Goal: Task Accomplishment & Management: Use online tool/utility

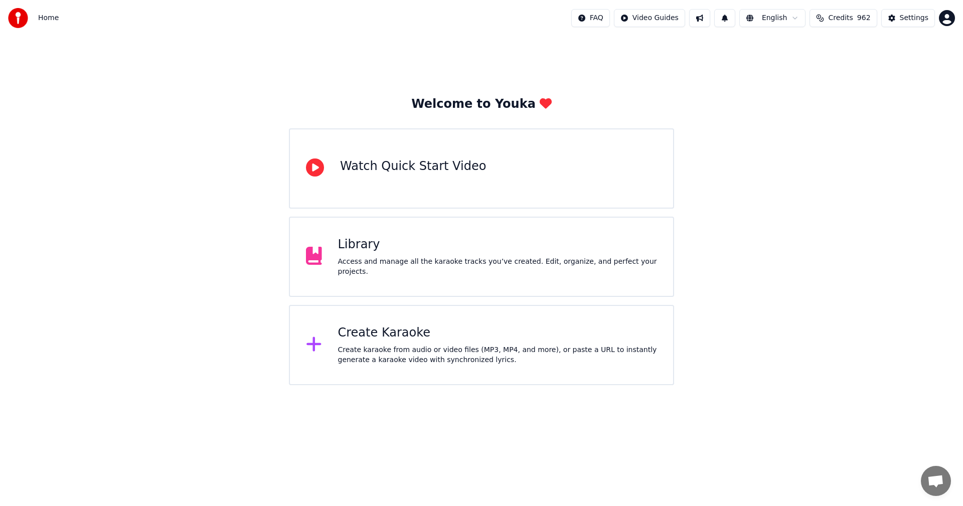
click at [362, 249] on div "Library" at bounding box center [497, 245] width 319 height 16
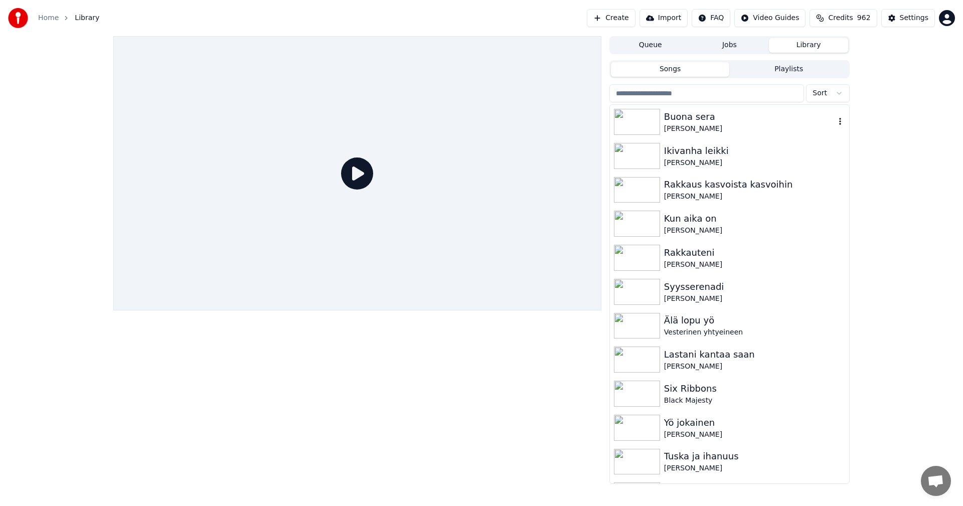
click at [685, 121] on div "Buona sera" at bounding box center [749, 117] width 171 height 14
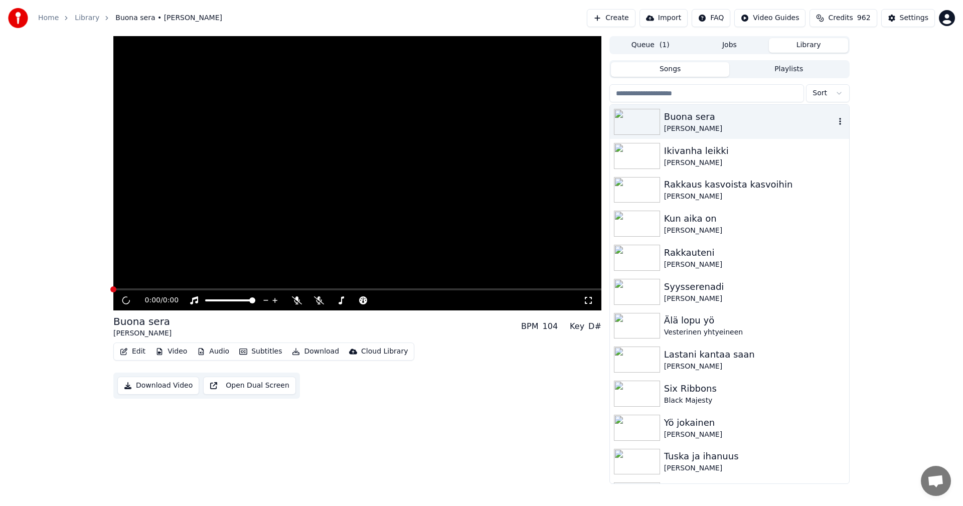
click at [685, 121] on div "Buona sera" at bounding box center [749, 117] width 171 height 14
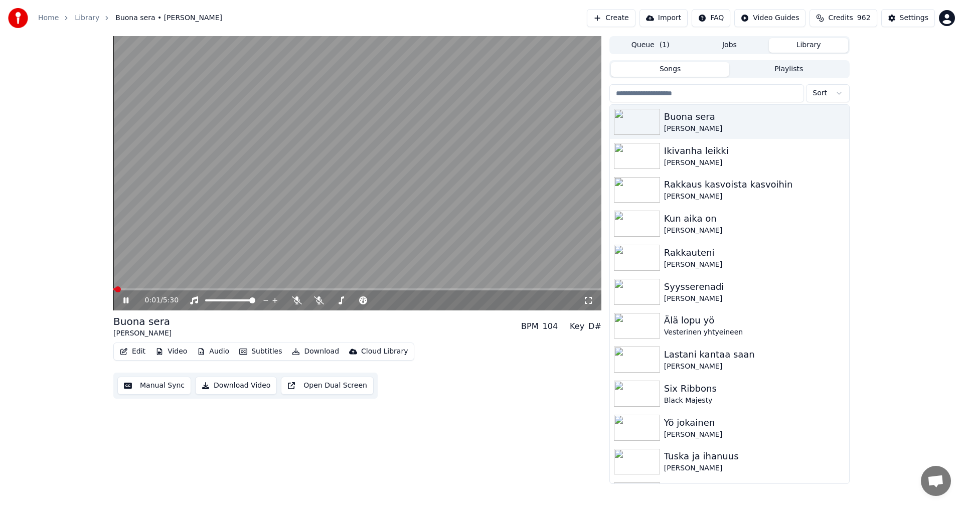
click at [142, 352] on button "Edit" at bounding box center [133, 351] width 34 height 14
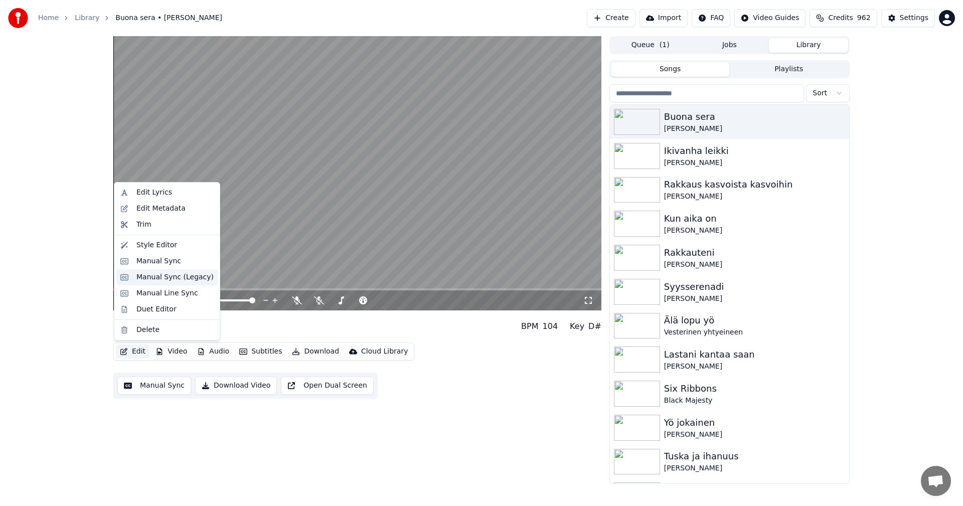
click at [184, 280] on div "Manual Sync (Legacy)" at bounding box center [174, 277] width 77 height 10
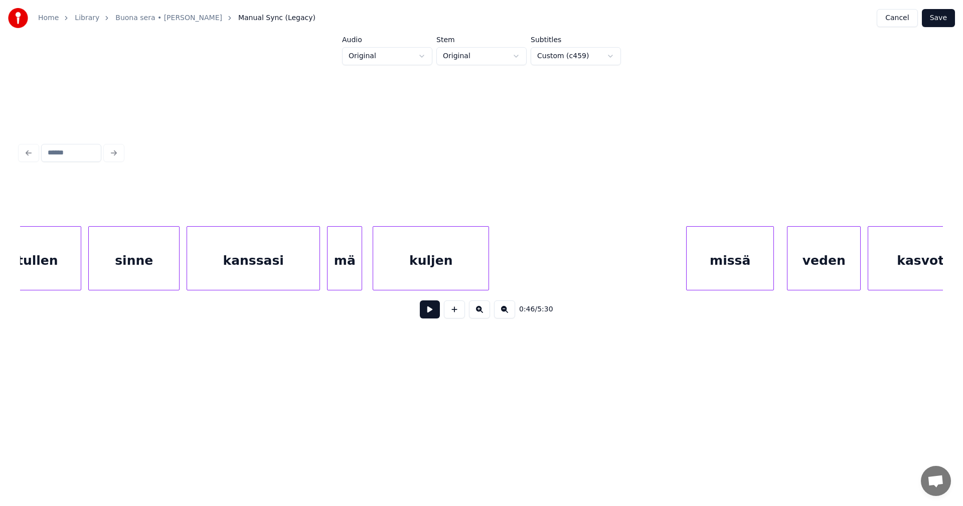
scroll to position [0, 21248]
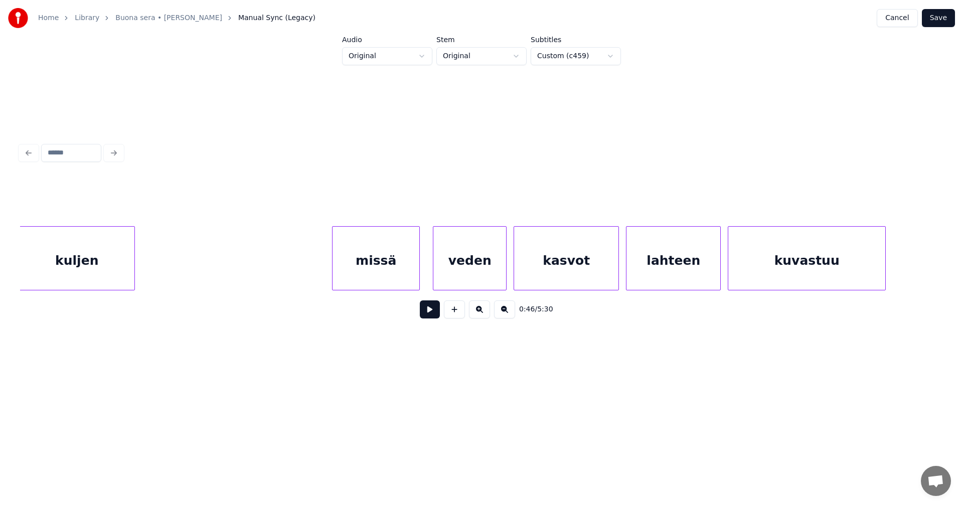
click at [363, 273] on div "missä" at bounding box center [375, 261] width 87 height 68
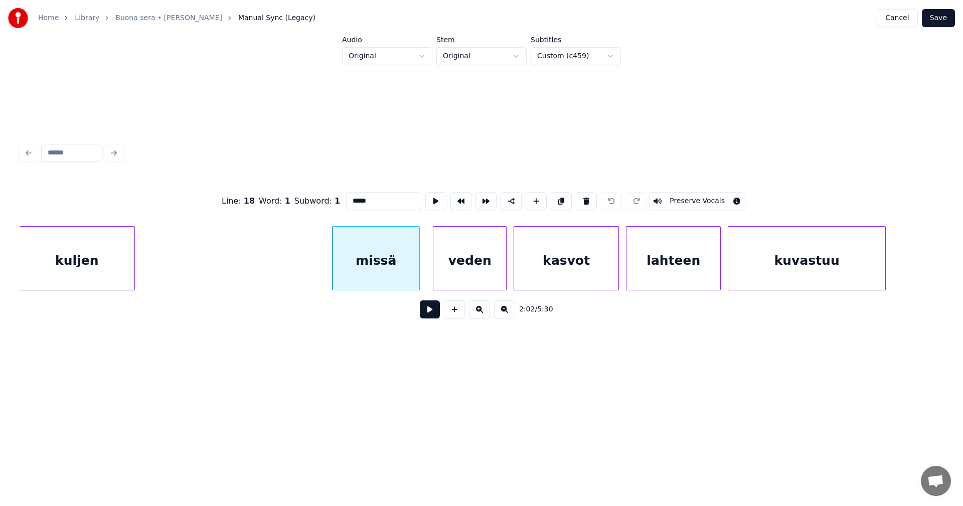
click at [431, 318] on button at bounding box center [430, 309] width 20 height 18
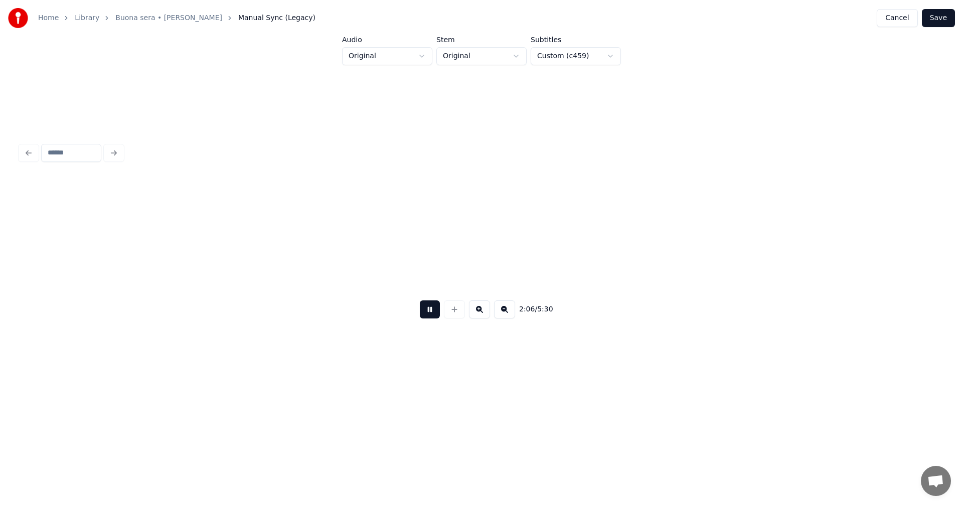
scroll to position [0, 22174]
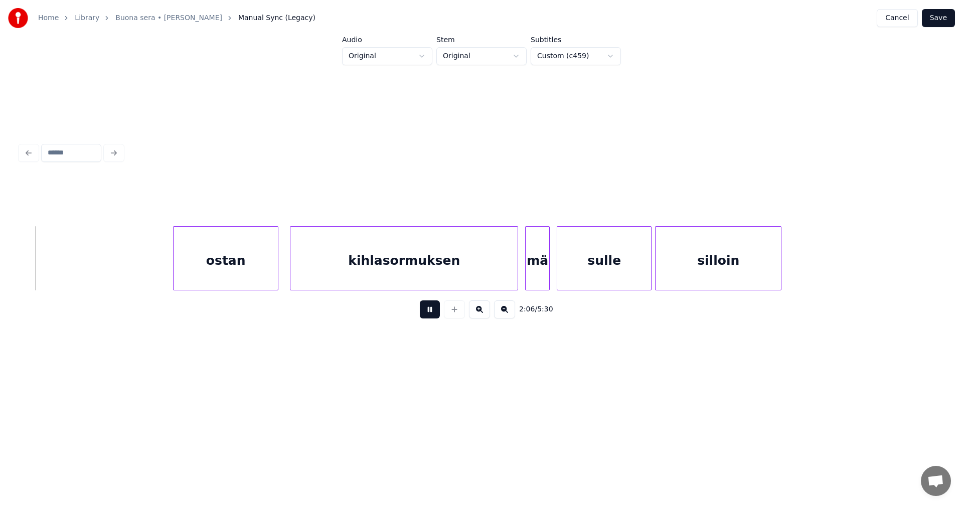
click at [411, 275] on div "kihlasormuksen" at bounding box center [403, 261] width 227 height 68
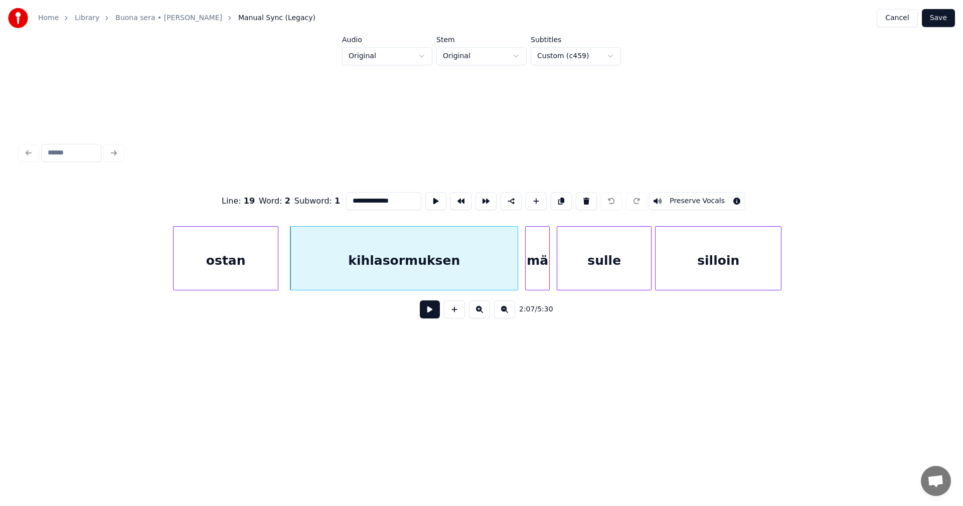
click at [432, 312] on button at bounding box center [430, 309] width 20 height 18
drag, startPoint x: 425, startPoint y: 312, endPoint x: 396, endPoint y: 299, distance: 32.1
click at [425, 311] on button at bounding box center [430, 309] width 20 height 18
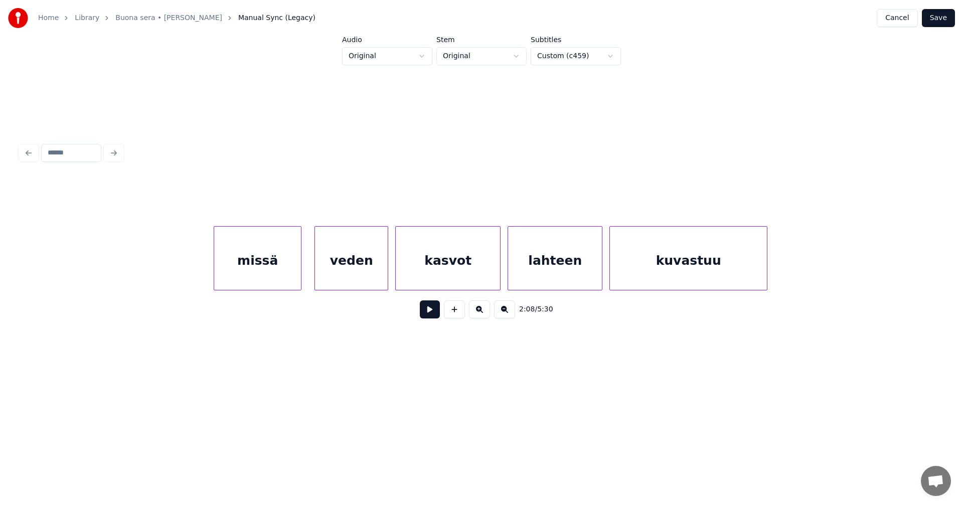
click at [284, 279] on div "missä" at bounding box center [257, 261] width 87 height 68
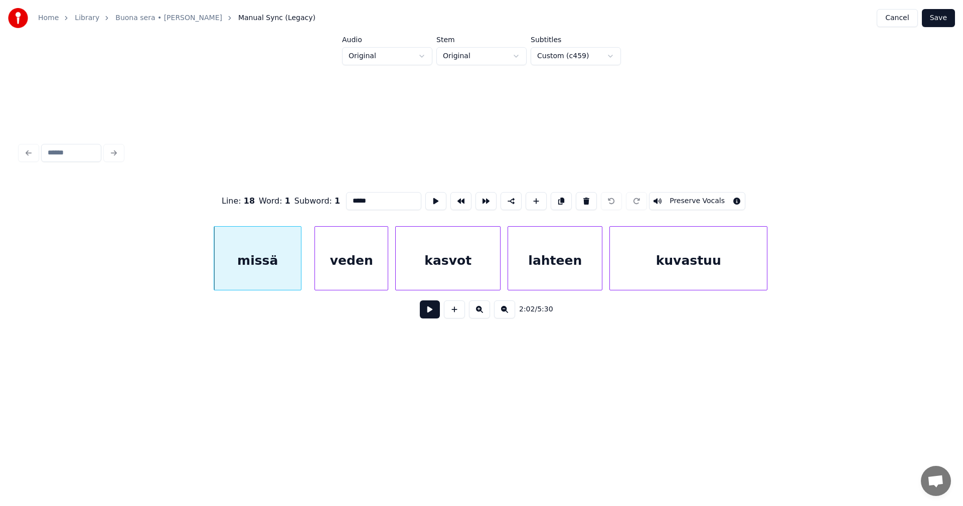
click at [428, 315] on button at bounding box center [430, 309] width 20 height 18
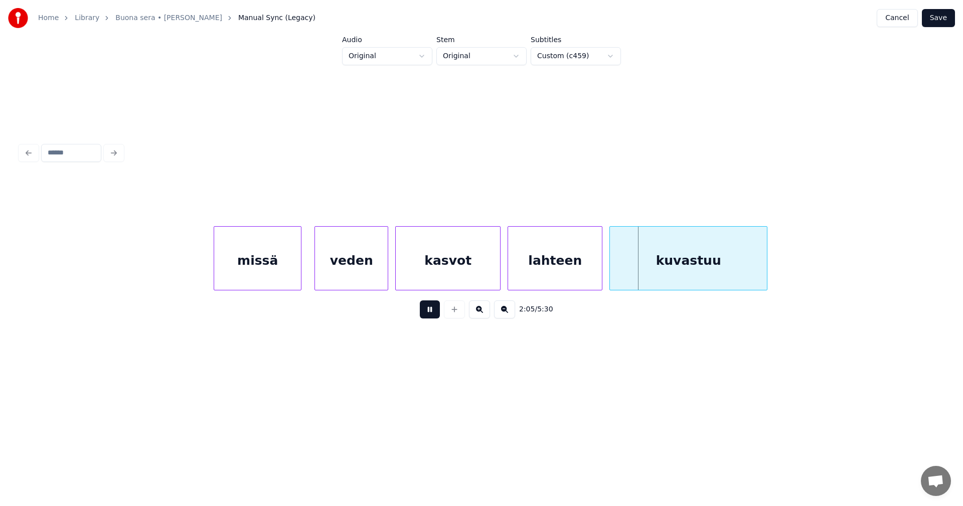
click at [428, 315] on button at bounding box center [430, 309] width 20 height 18
click at [290, 273] on div "missä" at bounding box center [257, 261] width 87 height 68
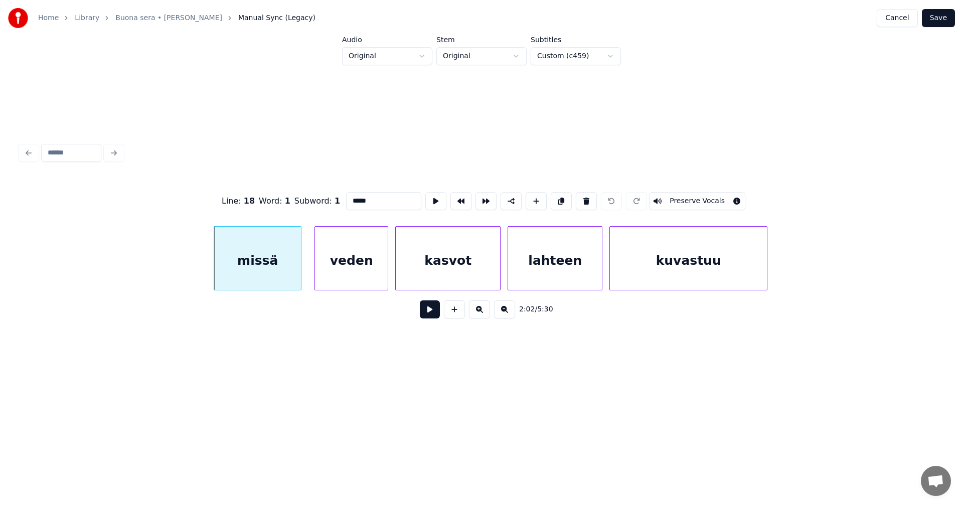
click at [434, 316] on button at bounding box center [430, 309] width 20 height 18
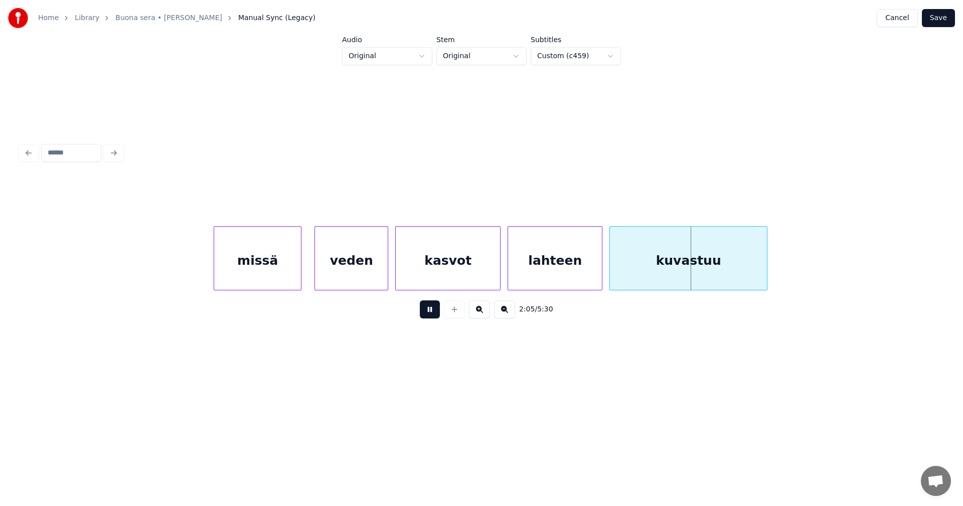
click at [433, 316] on button at bounding box center [430, 309] width 20 height 18
click at [349, 282] on div "veden" at bounding box center [351, 261] width 73 height 68
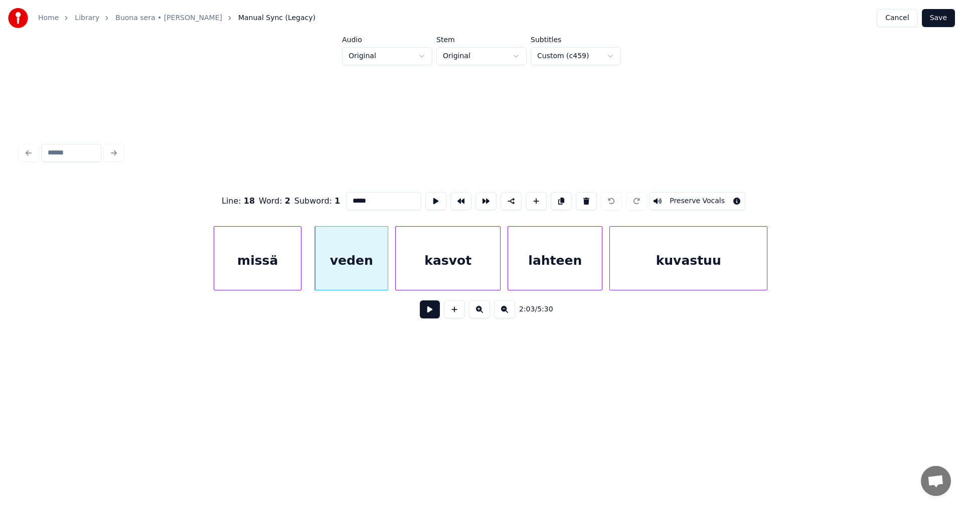
click at [421, 306] on button at bounding box center [430, 309] width 20 height 18
click at [427, 310] on button at bounding box center [430, 309] width 20 height 18
click at [361, 281] on div "veden" at bounding box center [351, 261] width 73 height 68
click at [431, 313] on button at bounding box center [430, 309] width 20 height 18
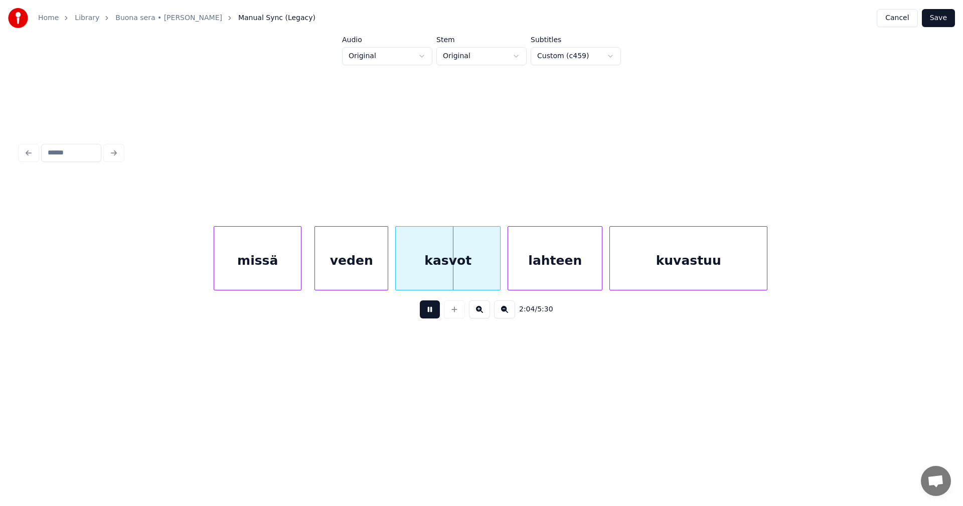
click at [431, 313] on button at bounding box center [430, 309] width 20 height 18
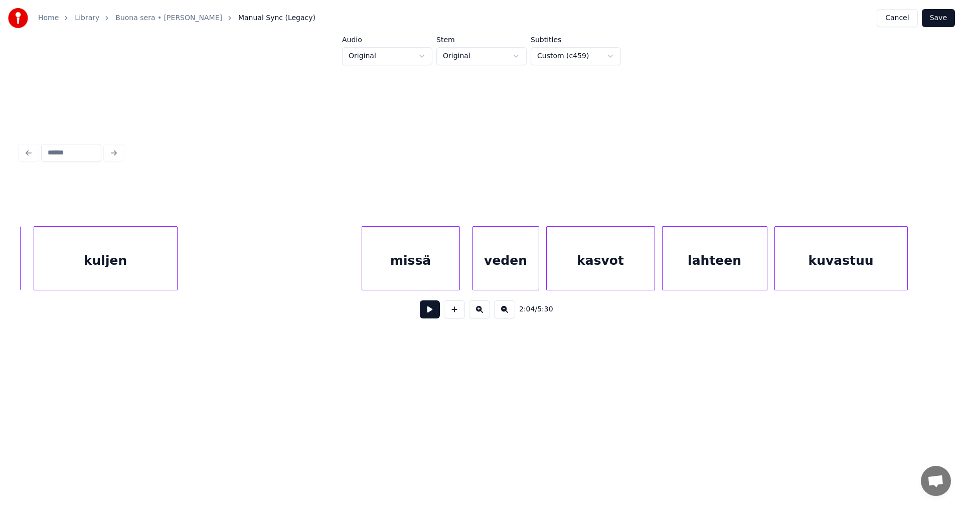
scroll to position [0, 41628]
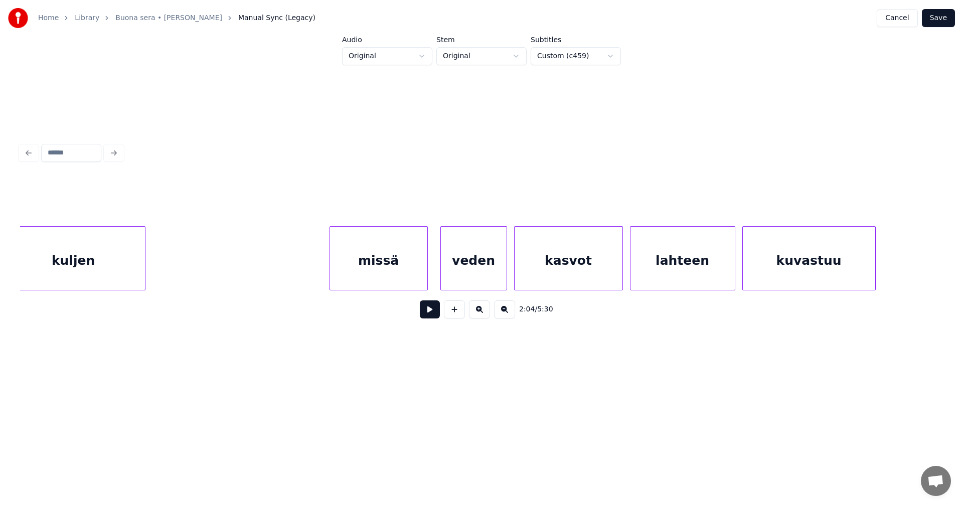
click at [482, 277] on div "veden" at bounding box center [474, 261] width 66 height 68
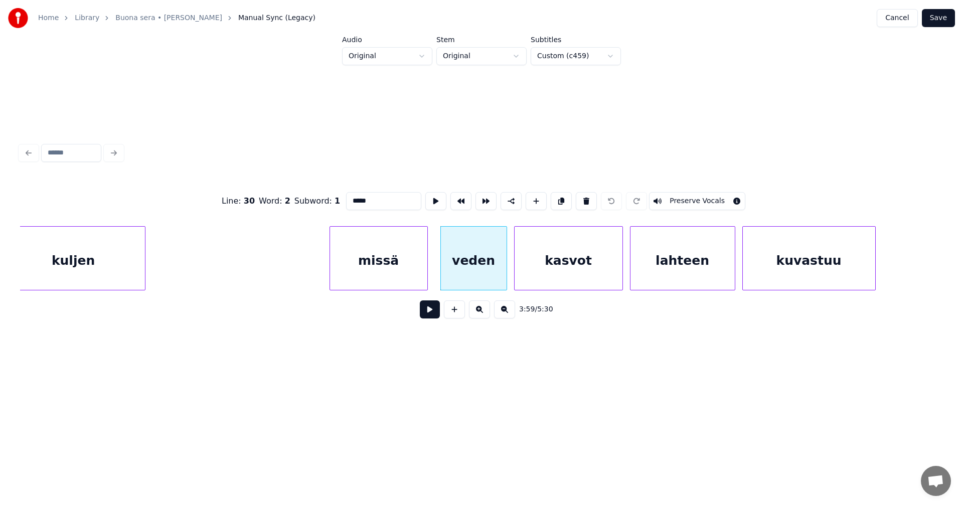
click at [435, 317] on button at bounding box center [430, 309] width 20 height 18
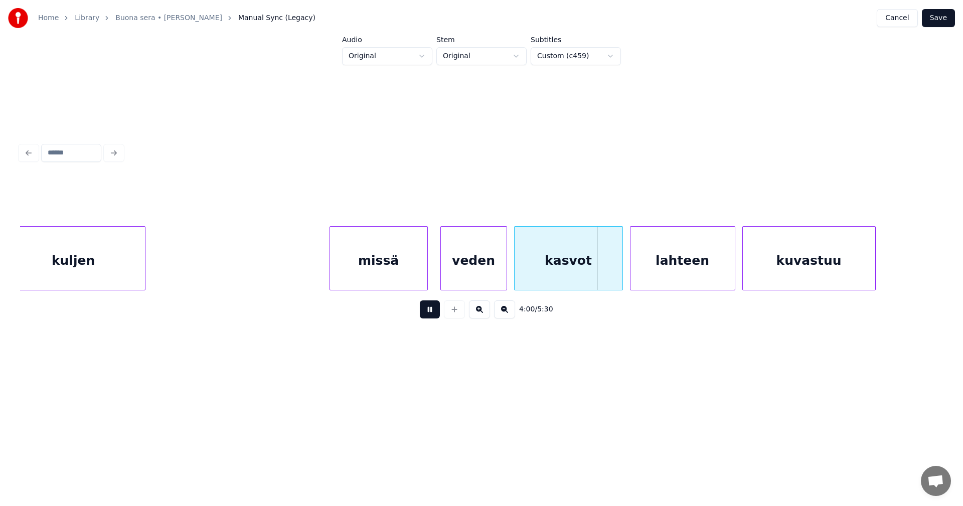
click at [436, 316] on button at bounding box center [430, 309] width 20 height 18
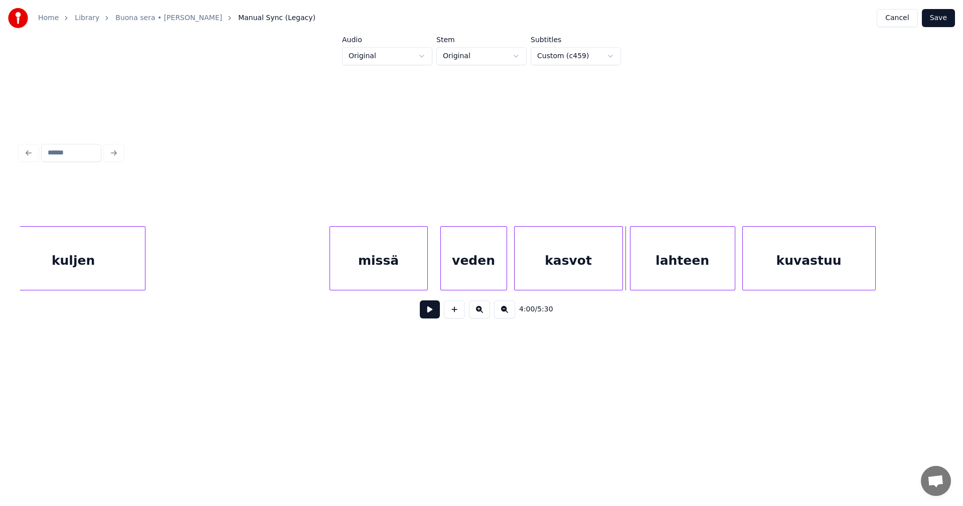
click at [449, 278] on div "veden" at bounding box center [474, 261] width 66 height 68
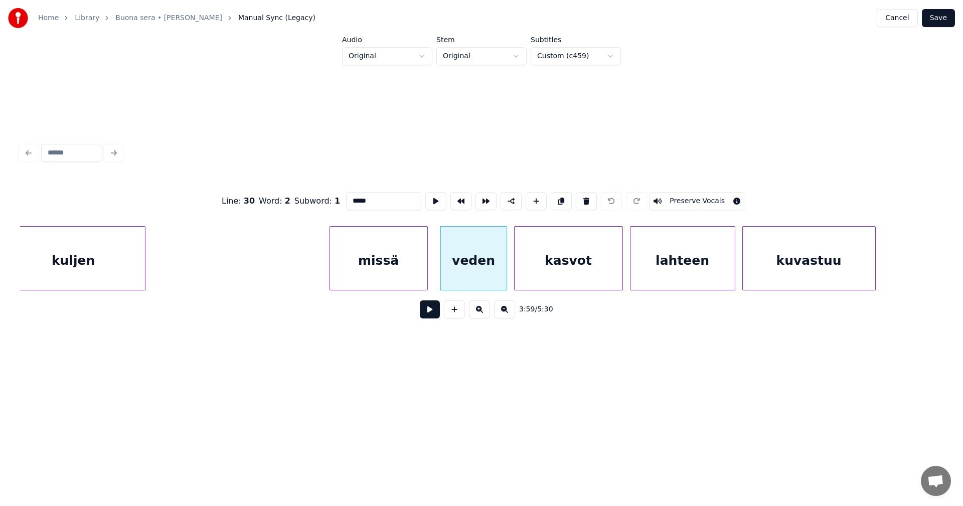
click at [426, 315] on button at bounding box center [430, 309] width 20 height 18
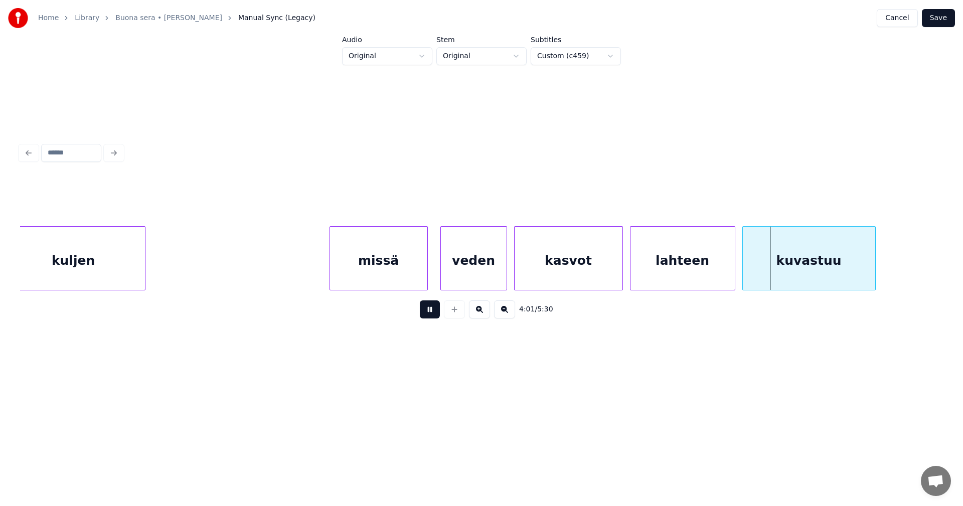
click at [429, 315] on button at bounding box center [430, 309] width 20 height 18
click at [407, 268] on div "missä" at bounding box center [378, 261] width 97 height 68
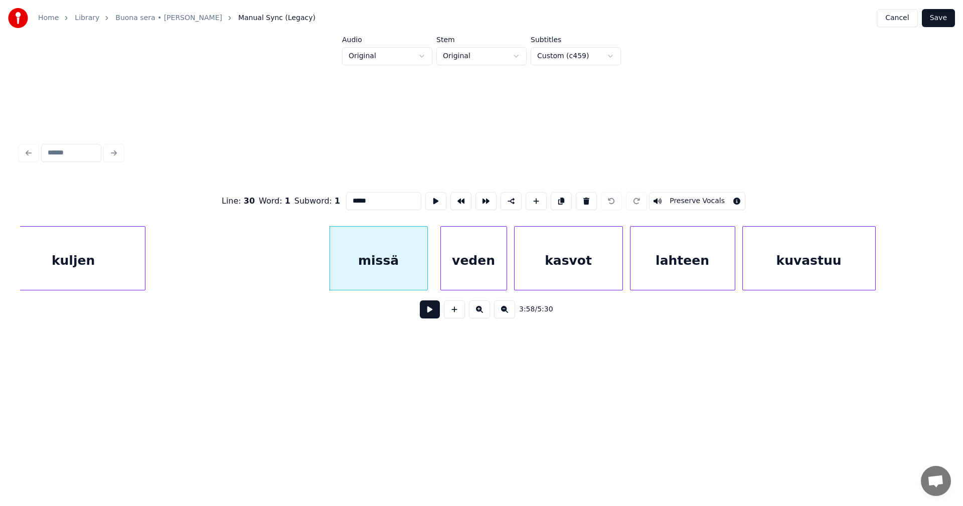
click at [430, 314] on button at bounding box center [430, 309] width 20 height 18
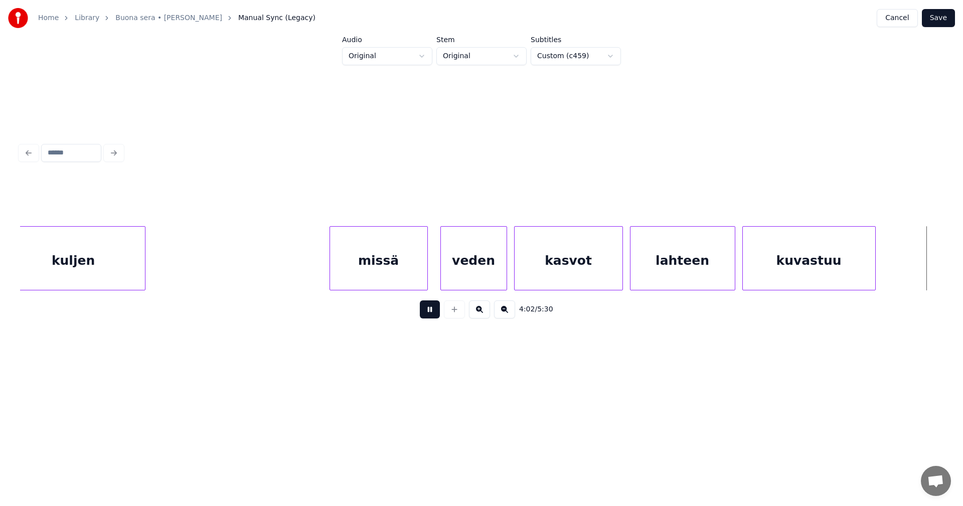
click at [430, 314] on button at bounding box center [430, 309] width 20 height 18
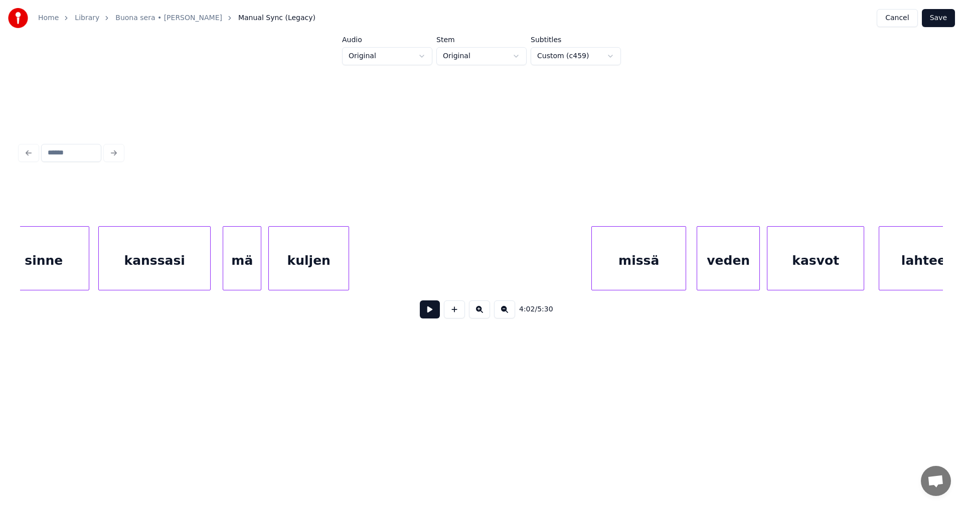
scroll to position [0, 50757]
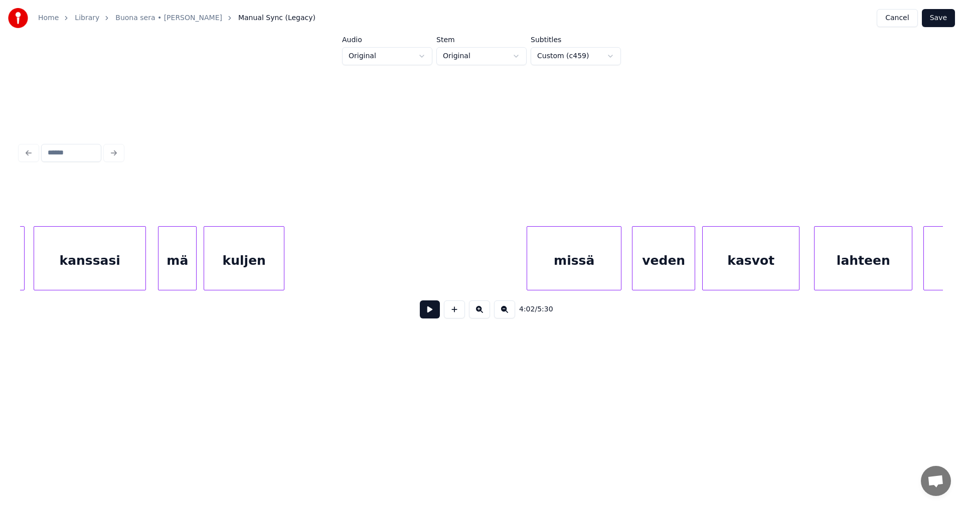
click at [606, 269] on div "missä" at bounding box center [574, 261] width 94 height 68
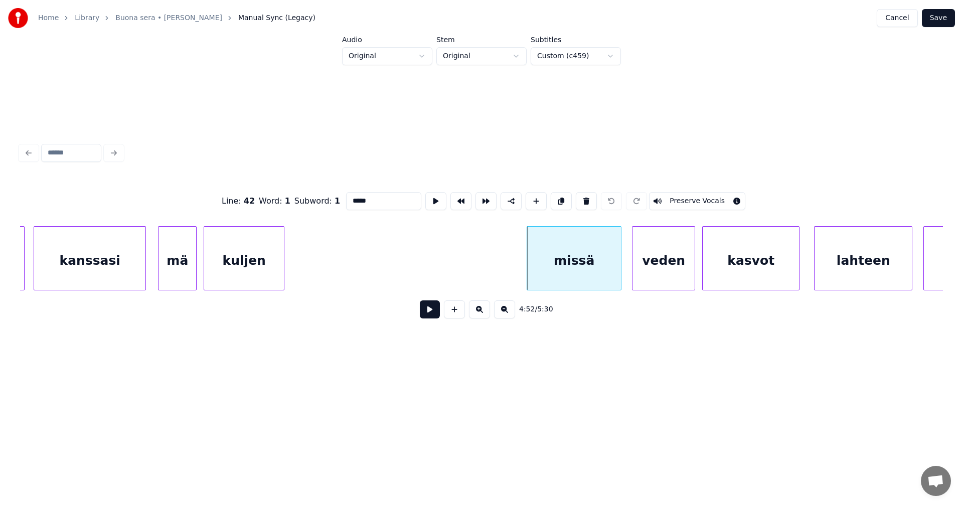
click at [428, 313] on button at bounding box center [430, 309] width 20 height 18
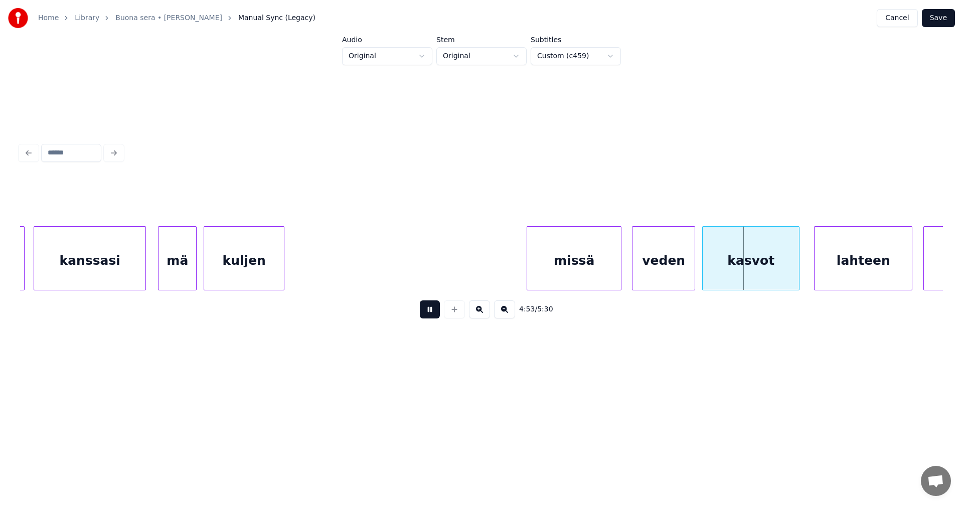
click at [428, 313] on button at bounding box center [430, 309] width 20 height 18
click at [676, 281] on div "veden" at bounding box center [663, 261] width 62 height 68
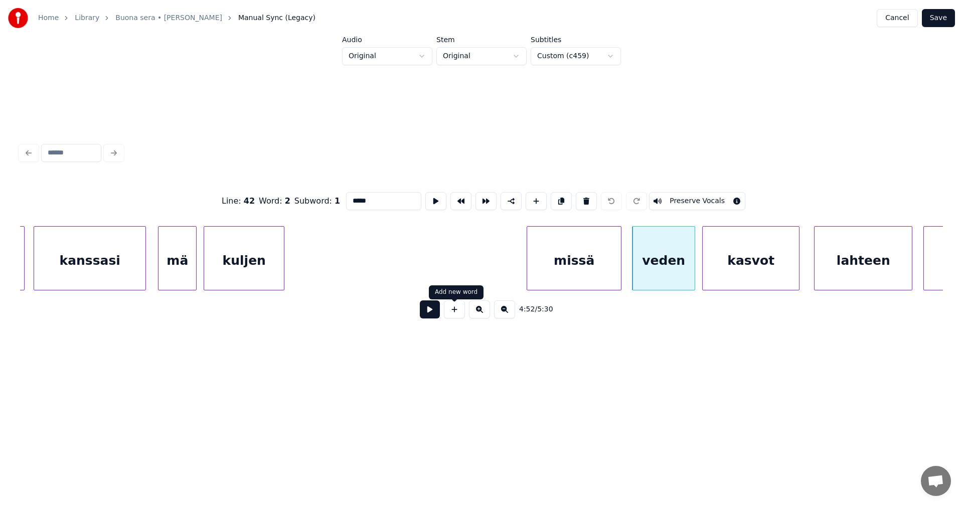
click at [436, 316] on button at bounding box center [430, 309] width 20 height 18
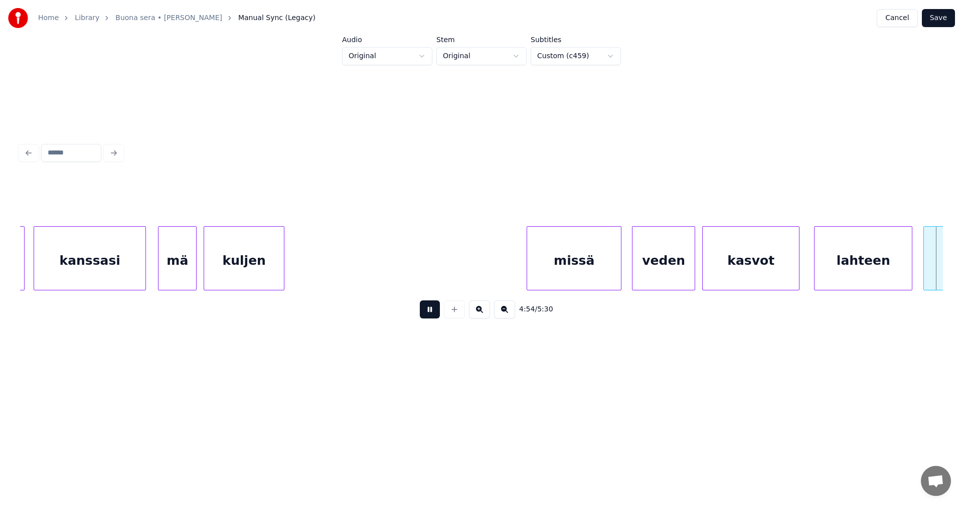
scroll to position [0, 51682]
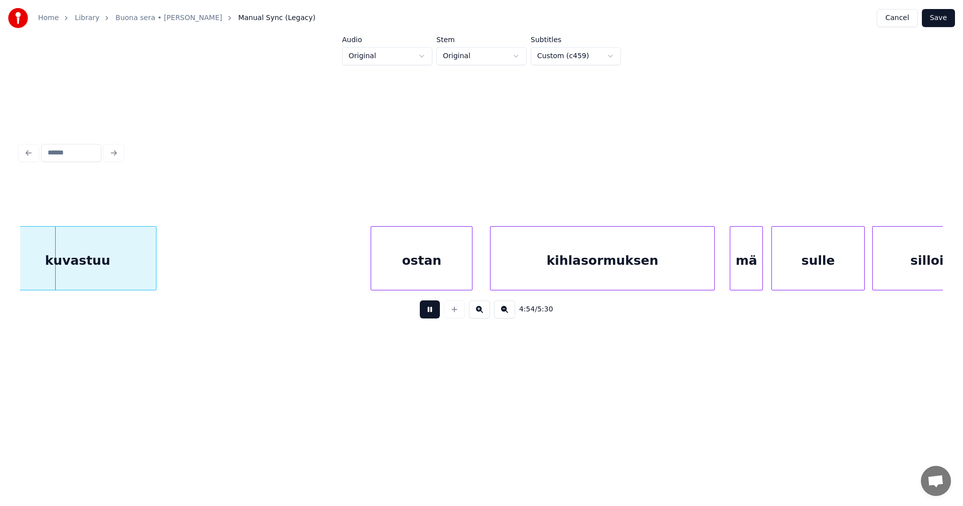
click at [436, 316] on button at bounding box center [430, 309] width 20 height 18
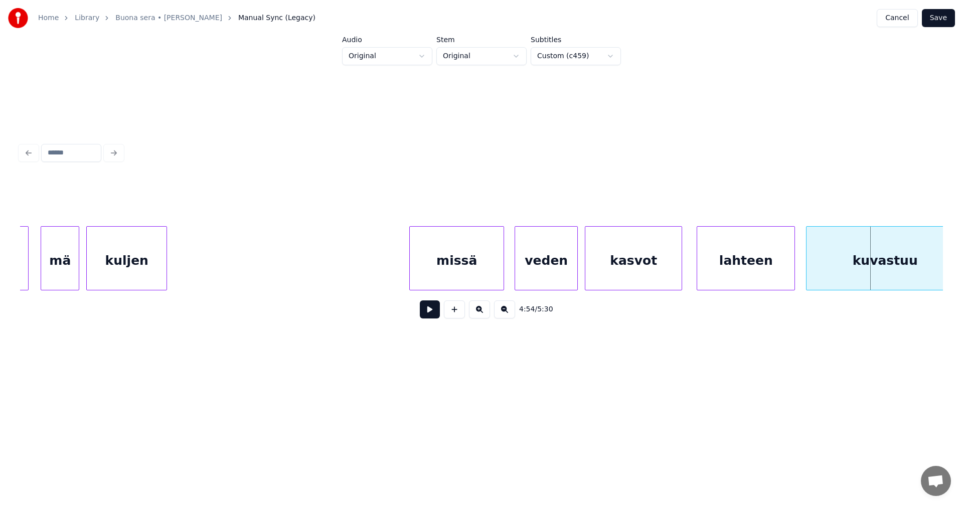
click at [539, 267] on div "veden" at bounding box center [546, 261] width 62 height 68
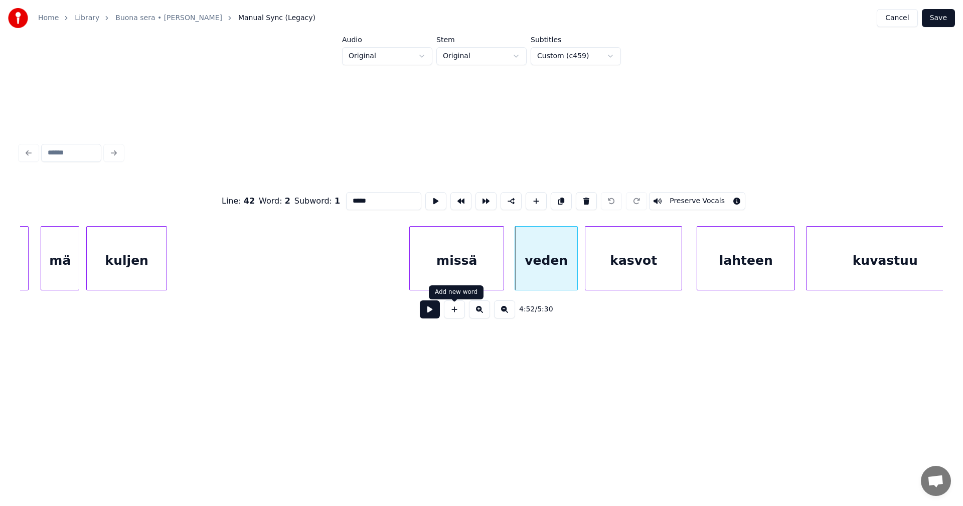
click at [428, 318] on button at bounding box center [430, 309] width 20 height 18
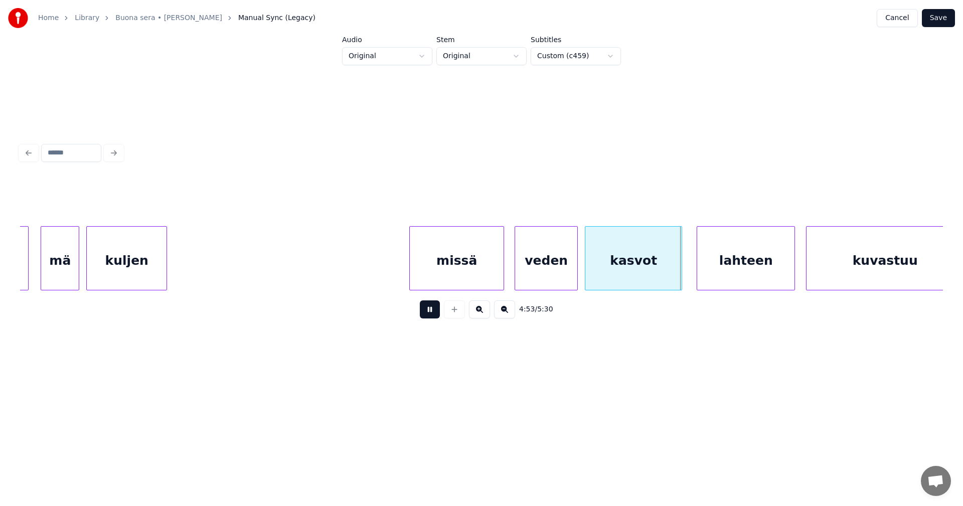
click at [428, 318] on button at bounding box center [430, 309] width 20 height 18
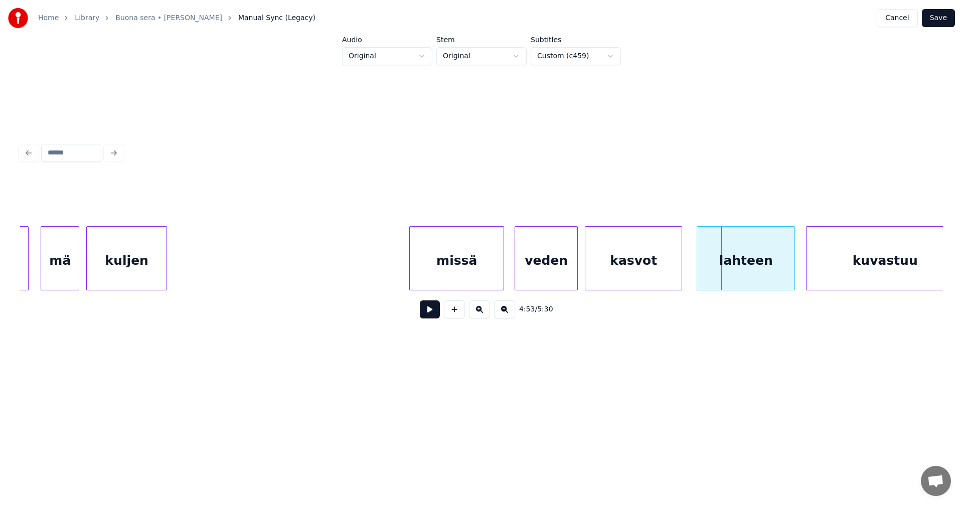
click at [524, 273] on div "veden" at bounding box center [546, 261] width 62 height 68
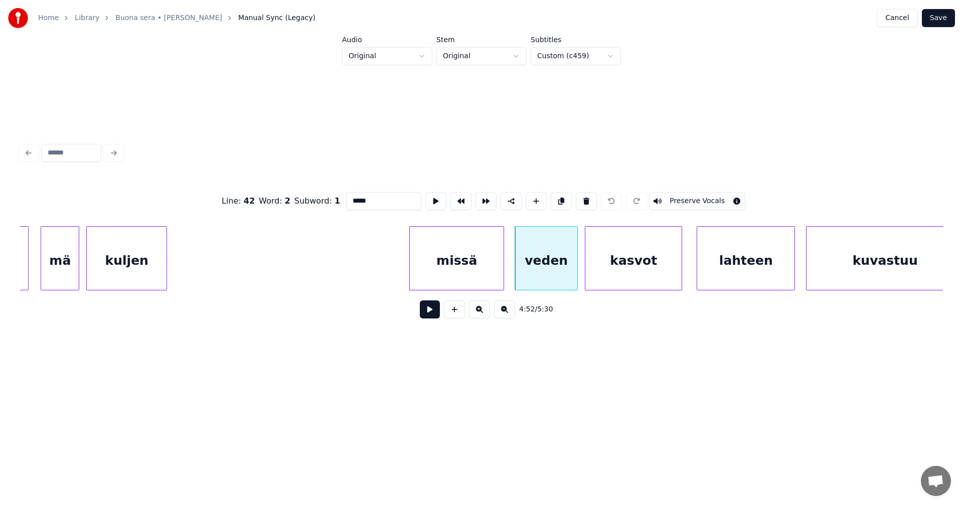
click at [436, 314] on button at bounding box center [430, 309] width 20 height 18
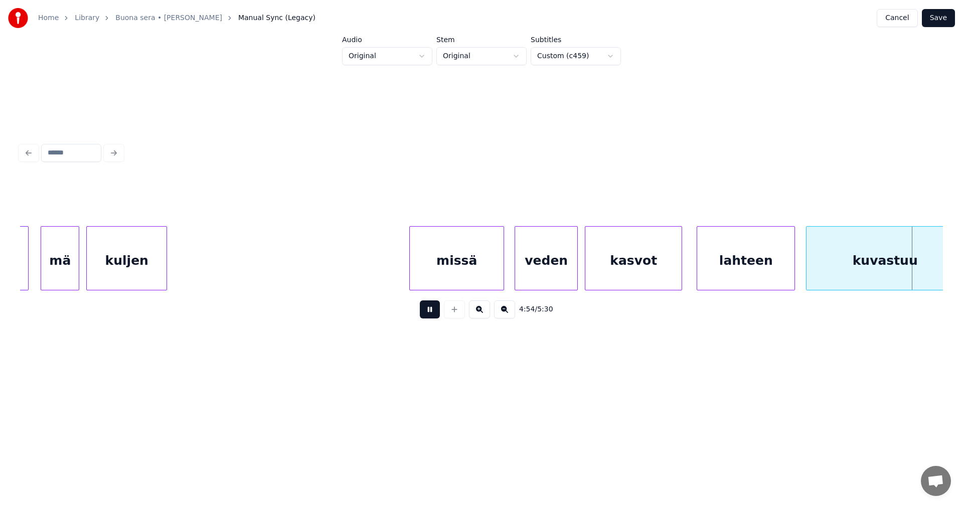
click at [436, 314] on button at bounding box center [430, 309] width 20 height 18
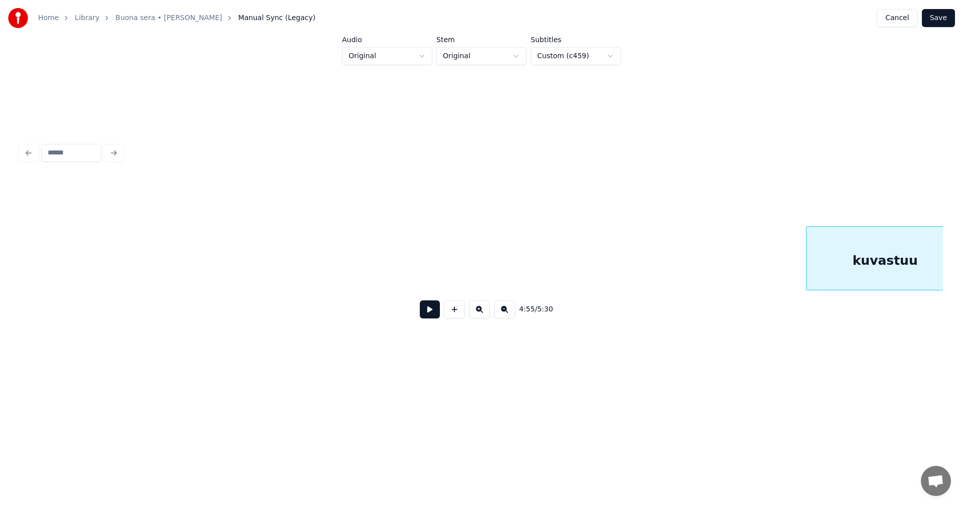
scroll to position [0, 51798]
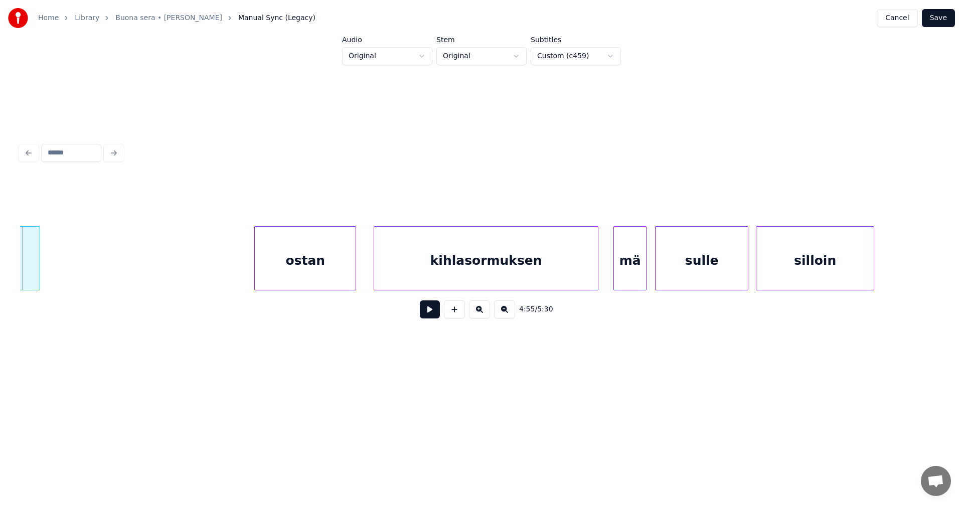
click at [902, 21] on button "Cancel" at bounding box center [896, 18] width 41 height 18
